Goal: Task Accomplishment & Management: Manage account settings

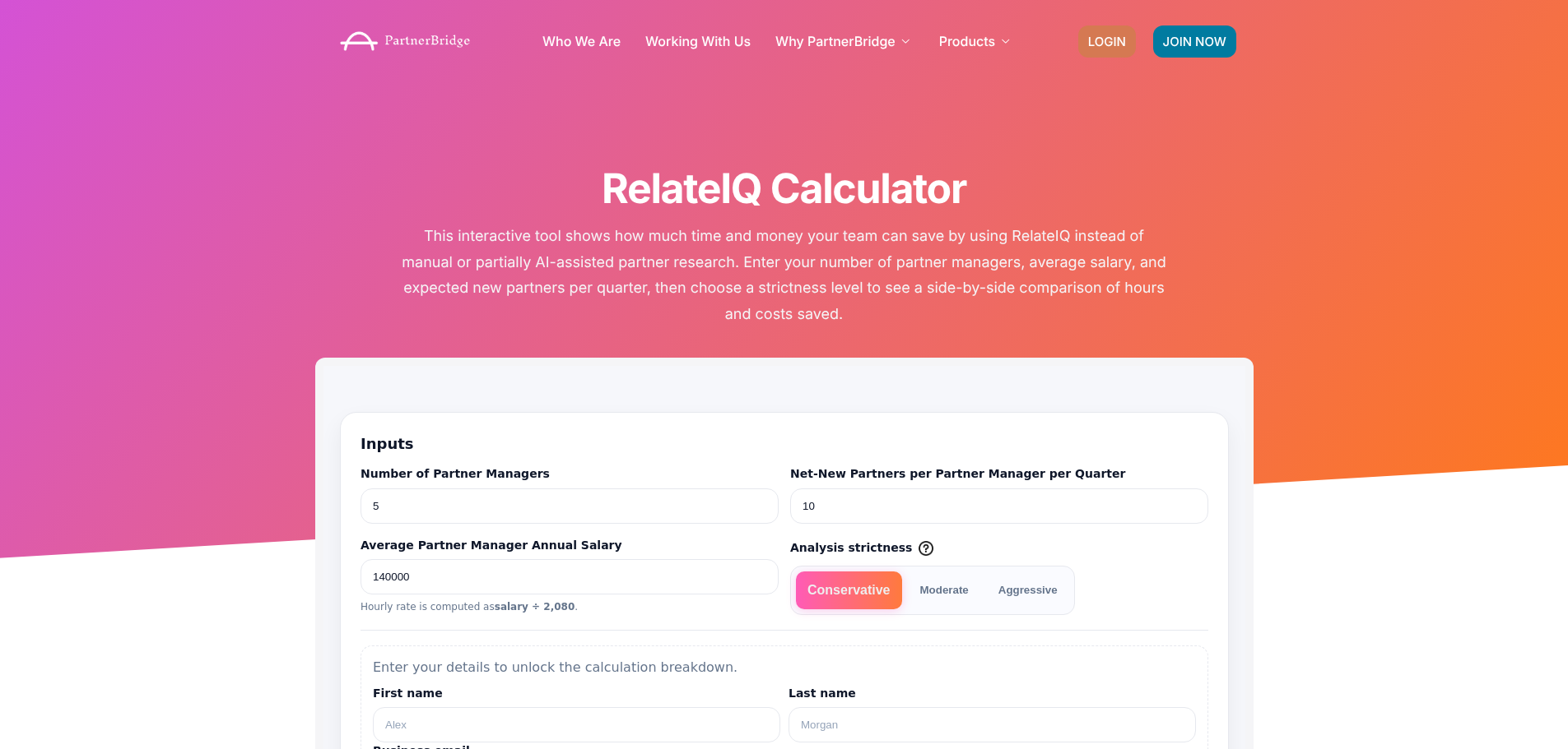
click at [1118, 41] on span "LOGIN" at bounding box center [1107, 41] width 38 height 12
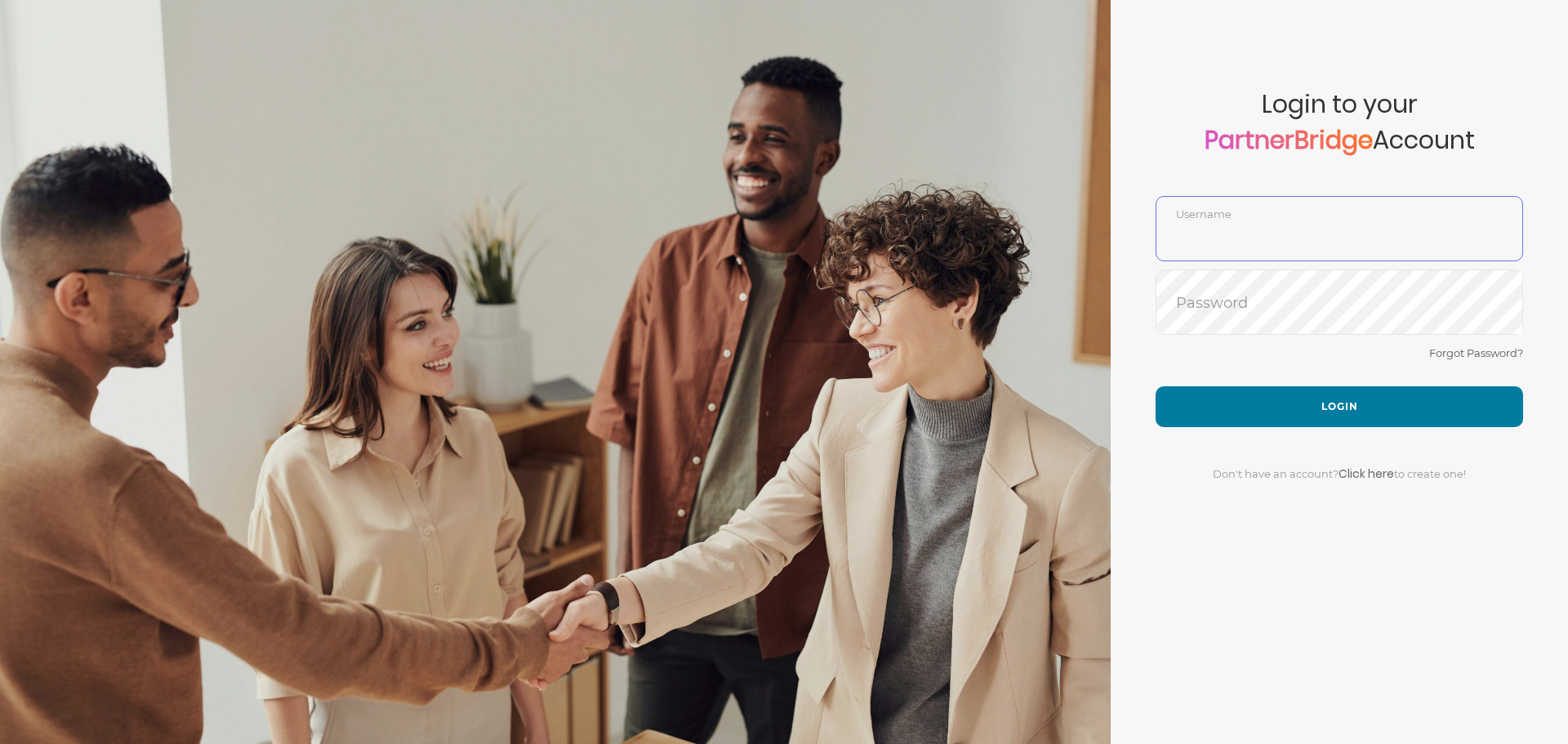
click at [1247, 238] on input "text" at bounding box center [1339, 241] width 365 height 39
paste input "DemoUser"
type input "DemoUser"
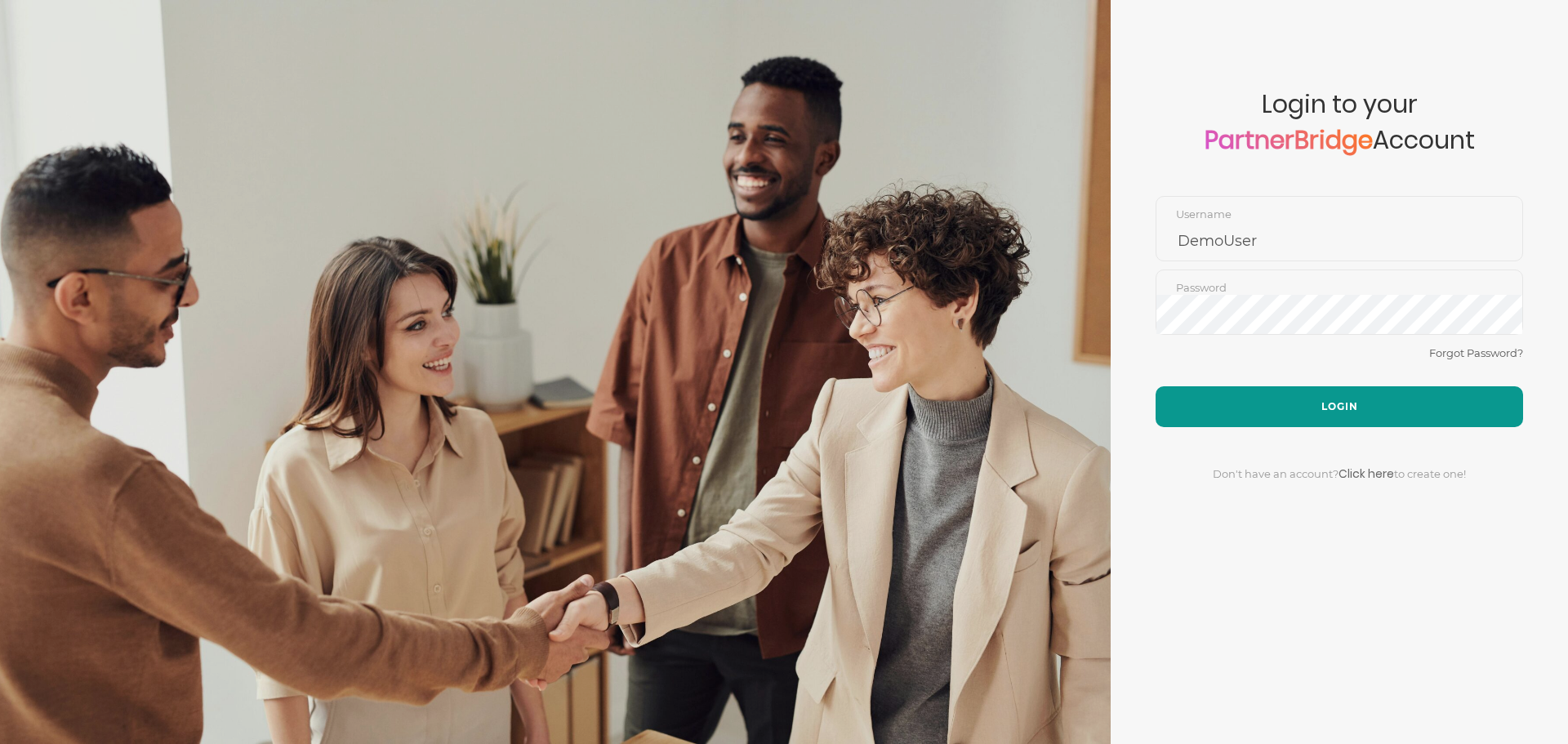
click at [1297, 409] on button "Login" at bounding box center [1339, 407] width 367 height 41
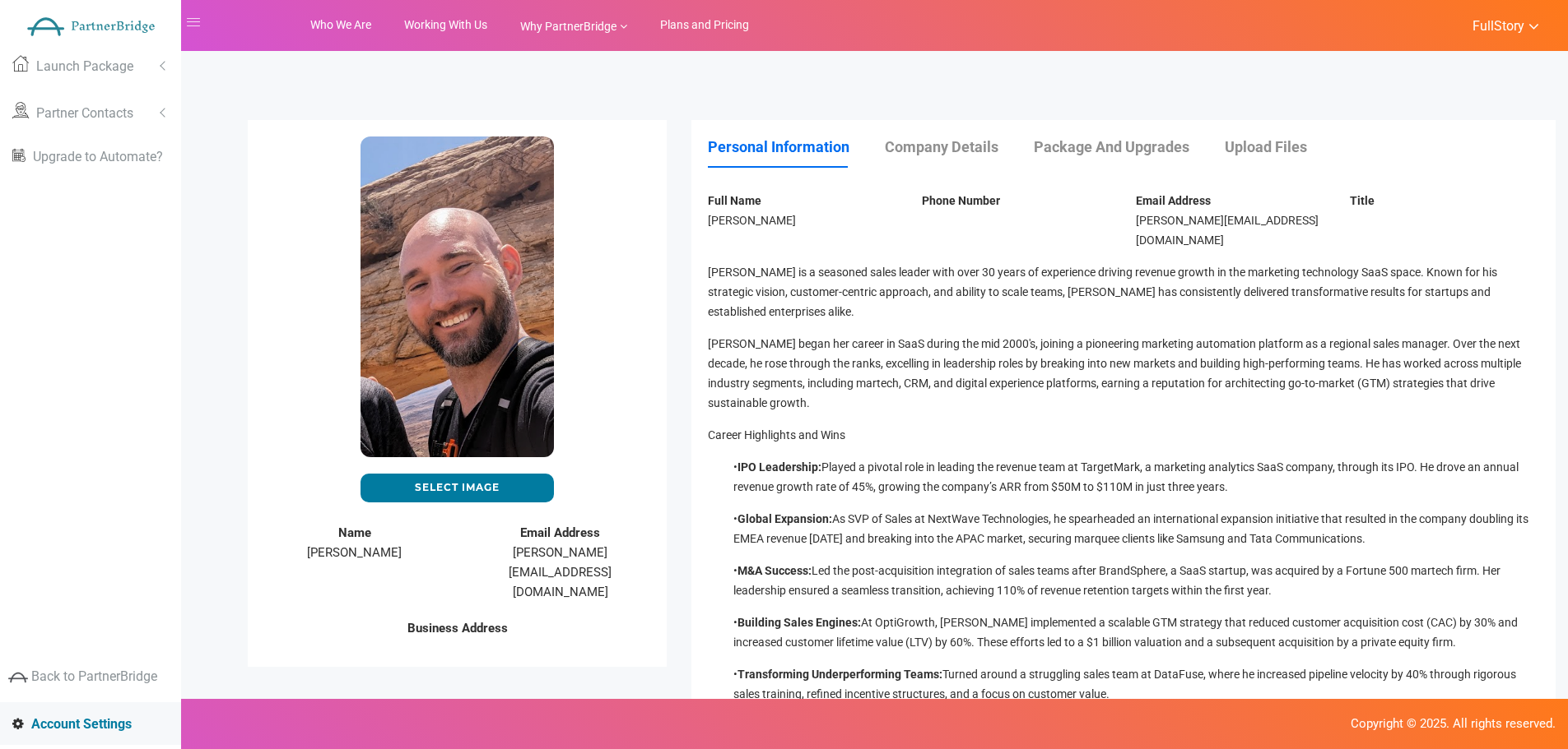
click at [977, 147] on link "Company Details" at bounding box center [957, 147] width 146 height 17
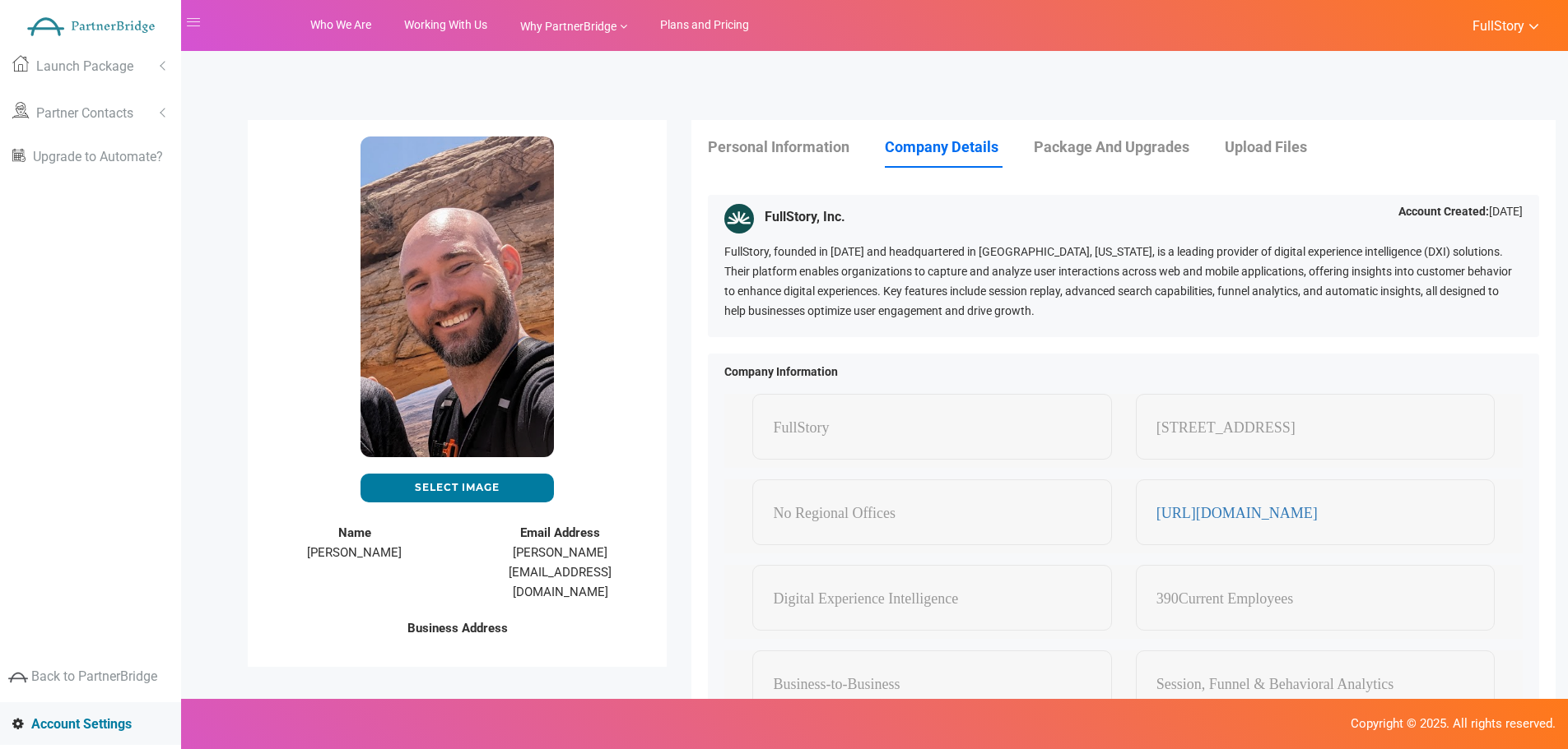
click at [1063, 144] on link "Package and Upgrades" at bounding box center [1128, 147] width 189 height 17
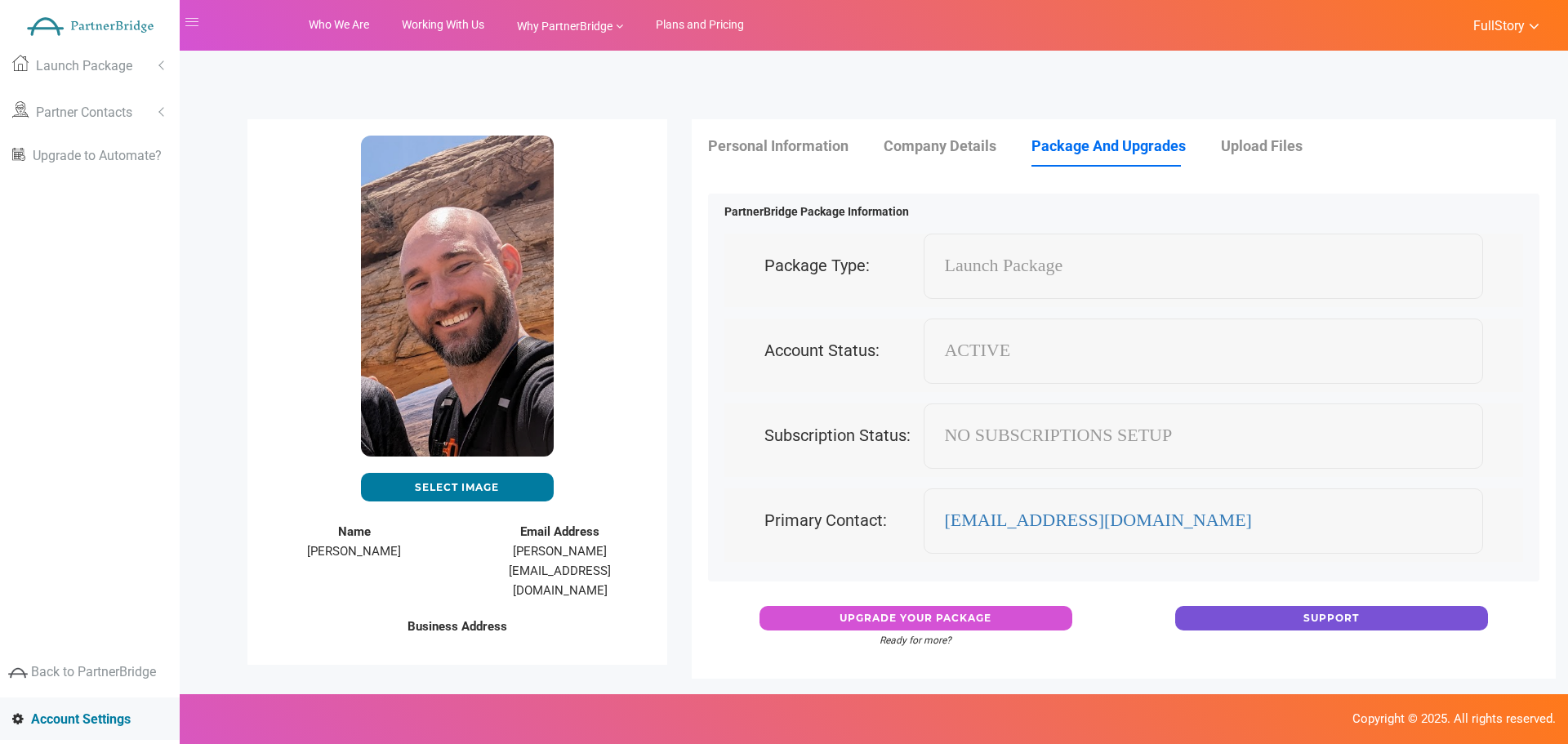
click at [813, 156] on li "Personal Information" at bounding box center [795, 146] width 173 height 21
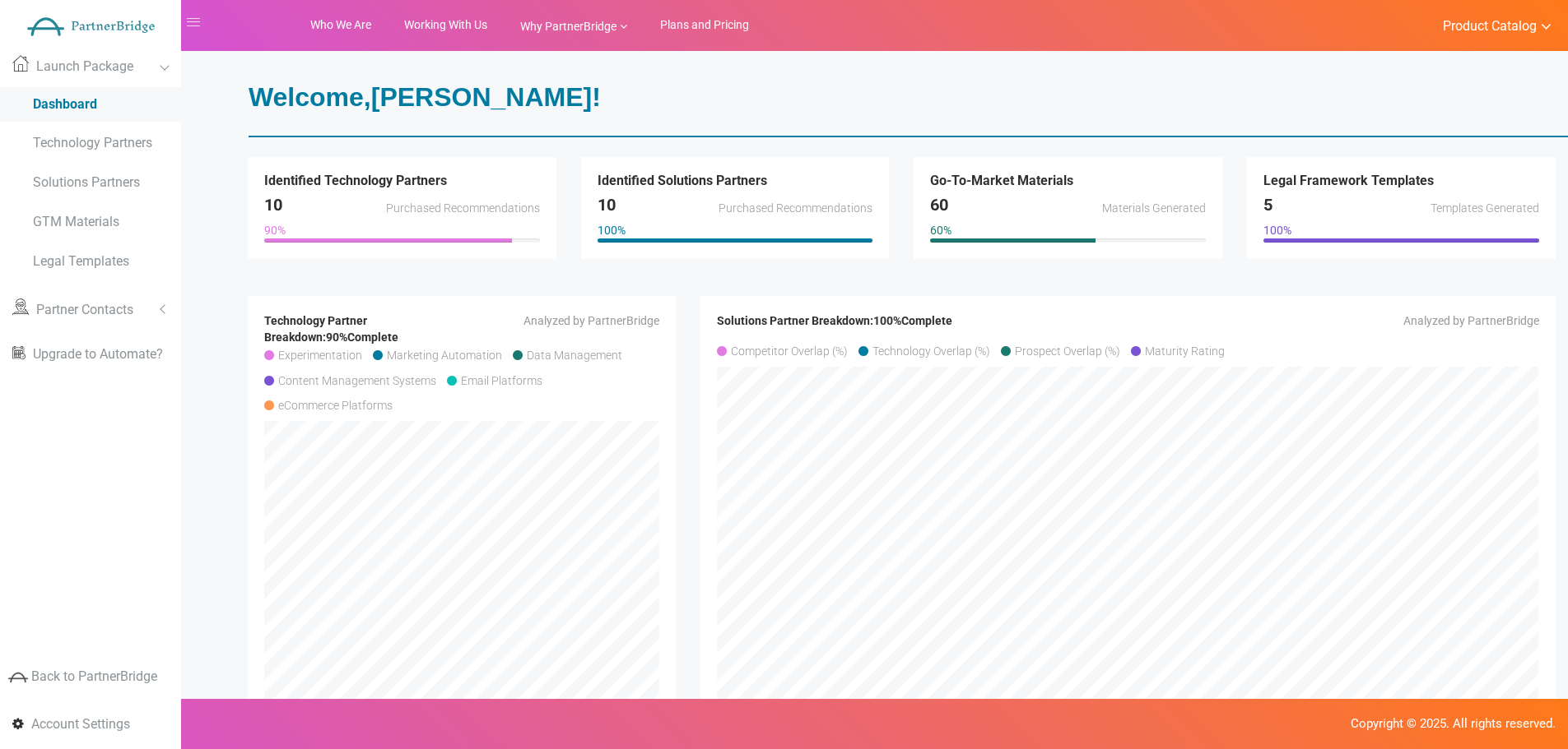
scroll to position [56, 0]
